Goal: Check status: Check status

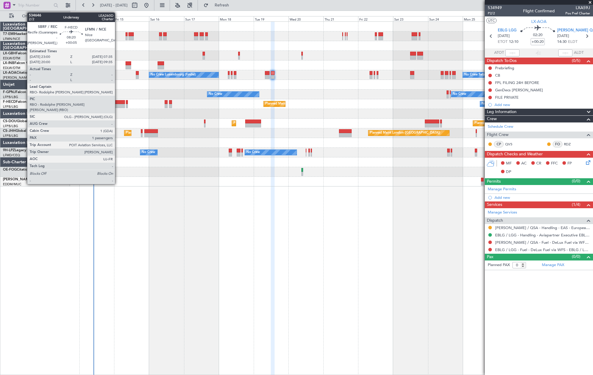
click at [118, 106] on div at bounding box center [118, 106] width 13 height 4
type input "+00:05"
type input "1"
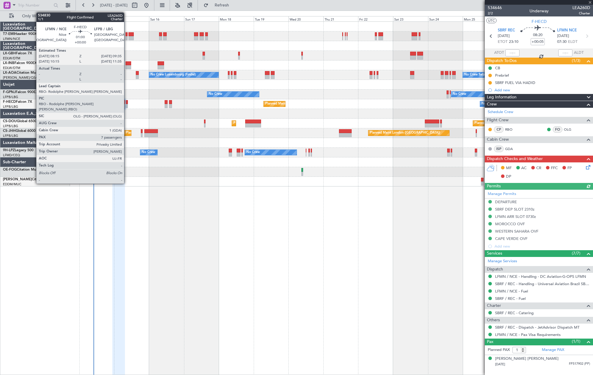
click at [127, 106] on div at bounding box center [127, 106] width 2 height 4
type input "7"
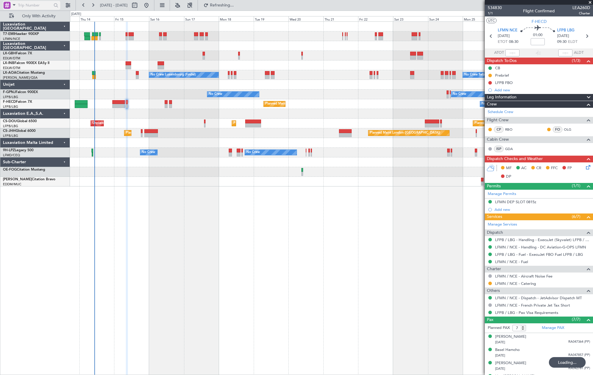
click at [22, 7] on input "text" at bounding box center [35, 5] width 34 height 9
paste input "534454"
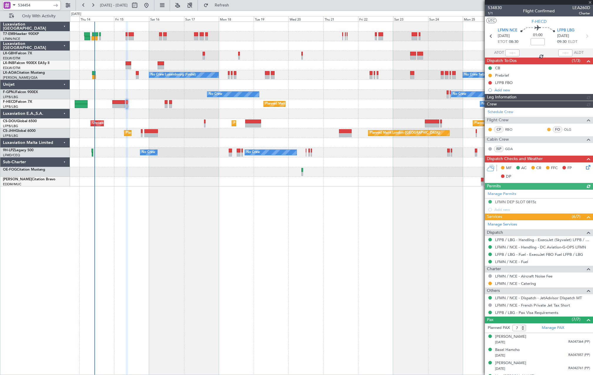
type input "534454"
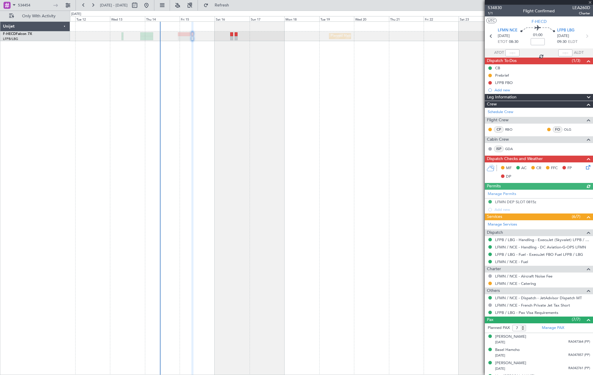
click at [285, 89] on div "No Crew Planned Maint [GEOGRAPHIC_DATA] ([GEOGRAPHIC_DATA]) No Crew" at bounding box center [331, 198] width 523 height 354
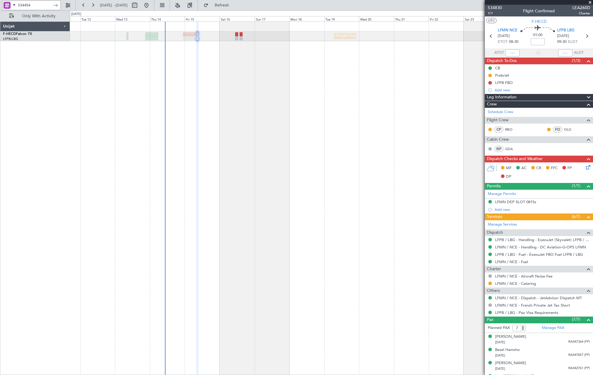
drag, startPoint x: 34, startPoint y: 5, endPoint x: -37, endPoint y: 6, distance: 70.3
click at [0, 6] on html "534454 [DATE] - [DATE] Refresh Quick Links Only With Activity No Crew Planned M…" at bounding box center [296, 187] width 593 height 375
